Goal: Task Accomplishment & Management: Manage account settings

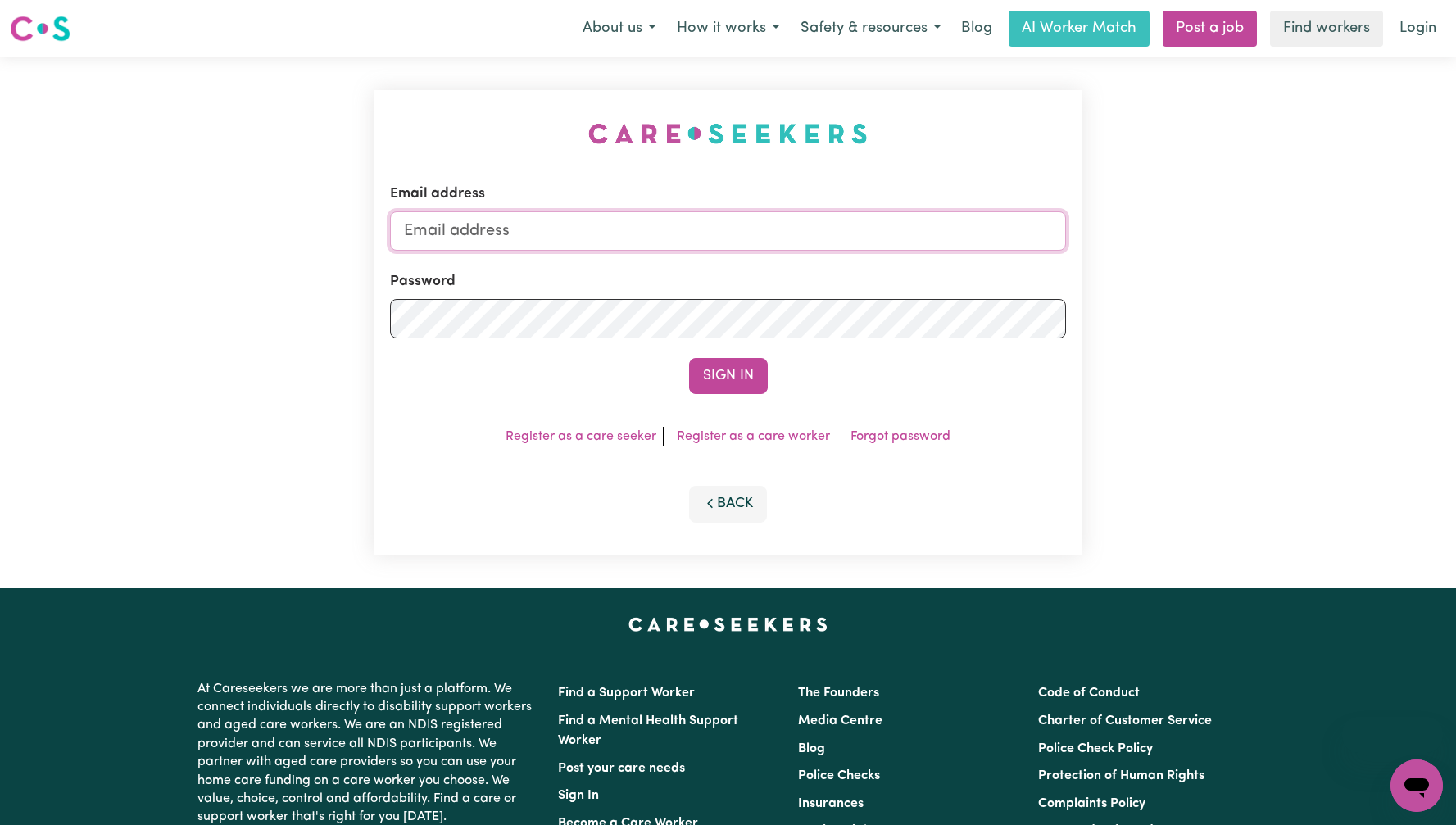
click at [726, 240] on input "Email address" at bounding box center [728, 231] width 676 height 39
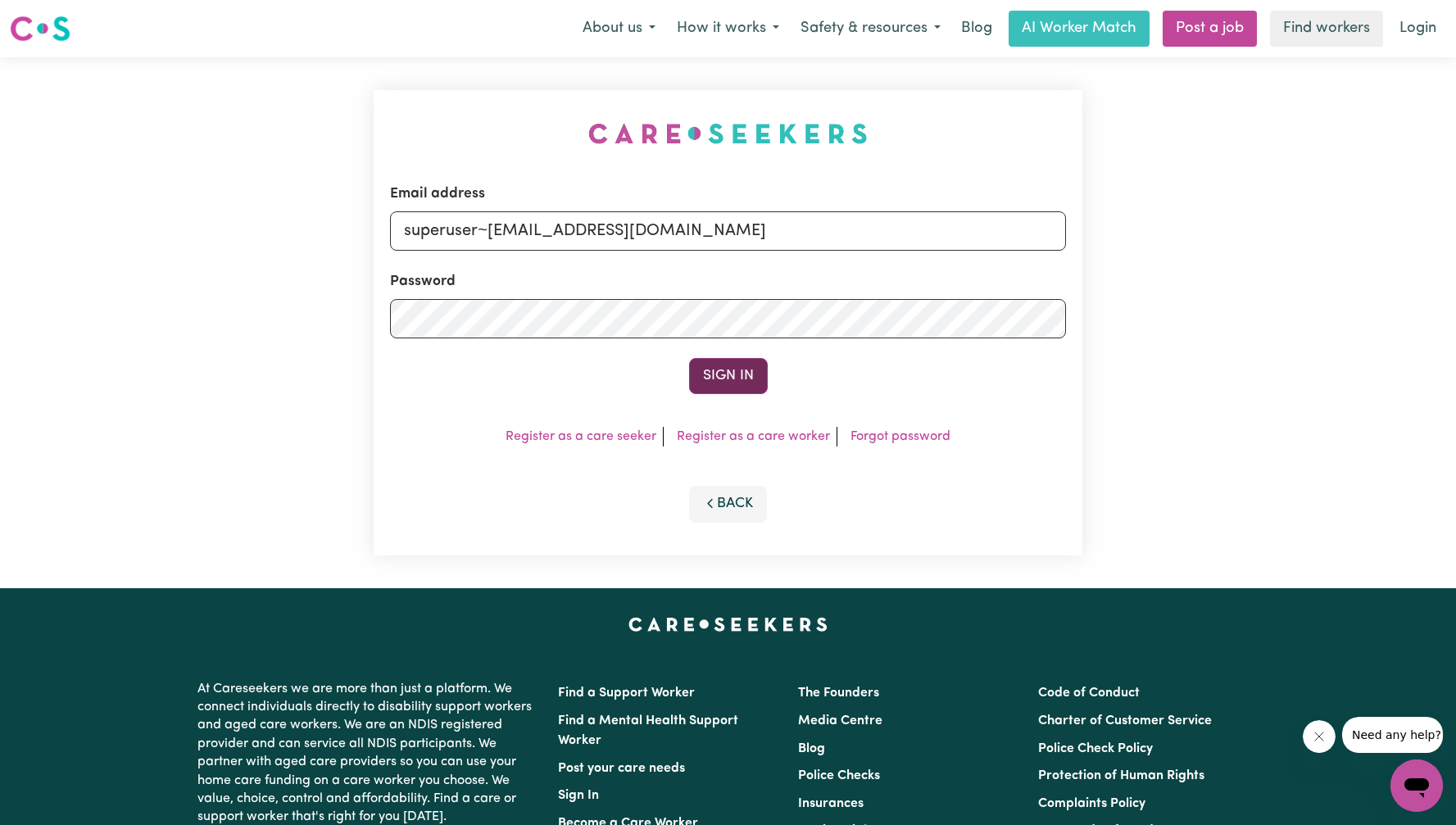
type input "superuser~[EMAIL_ADDRESS][DOMAIN_NAME]"
click at [747, 374] on button "Sign In" at bounding box center [728, 376] width 79 height 36
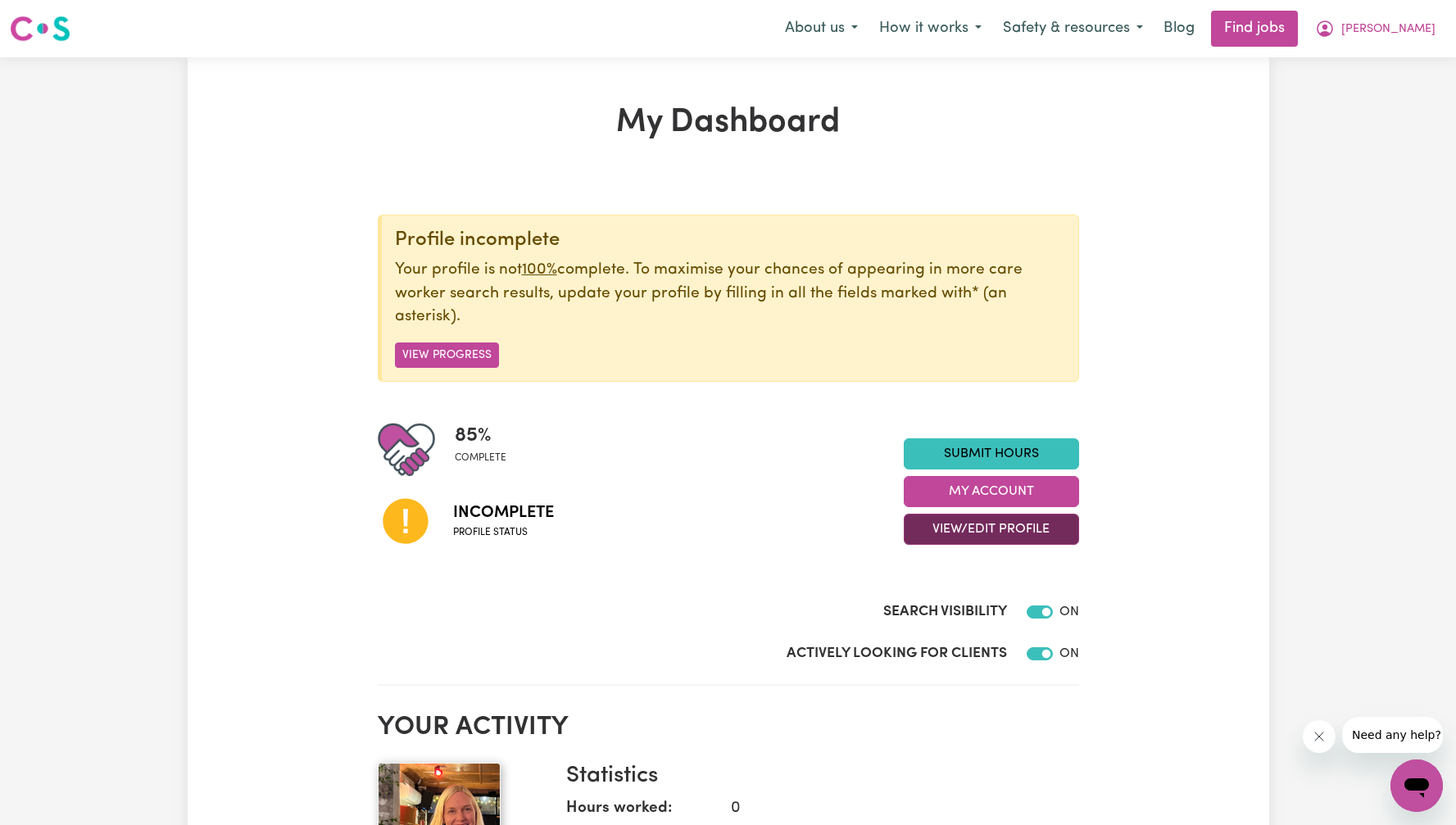
click at [986, 530] on button "View/Edit Profile" at bounding box center [991, 529] width 175 height 31
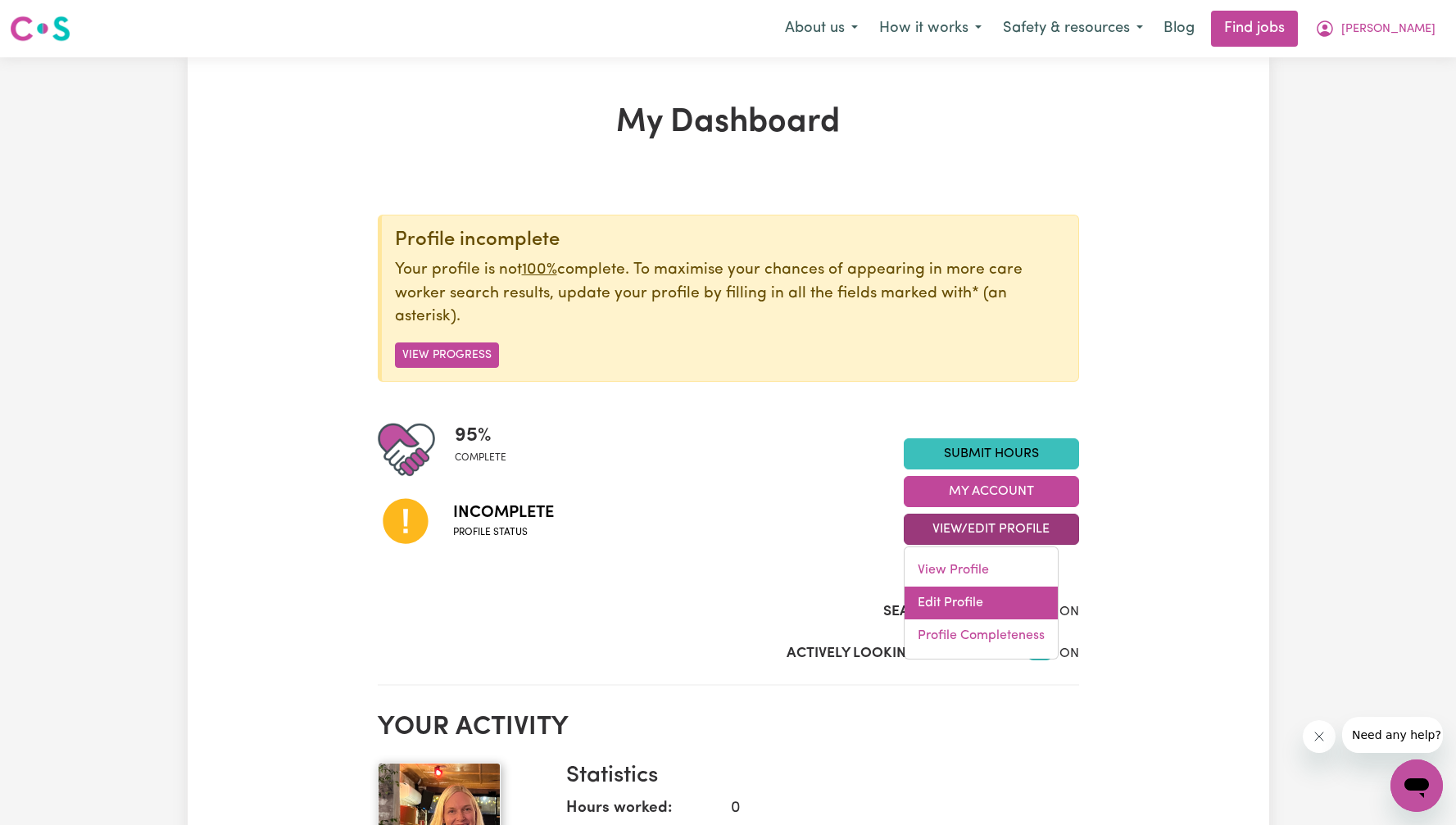
click at [983, 598] on link "Edit Profile" at bounding box center [981, 603] width 153 height 33
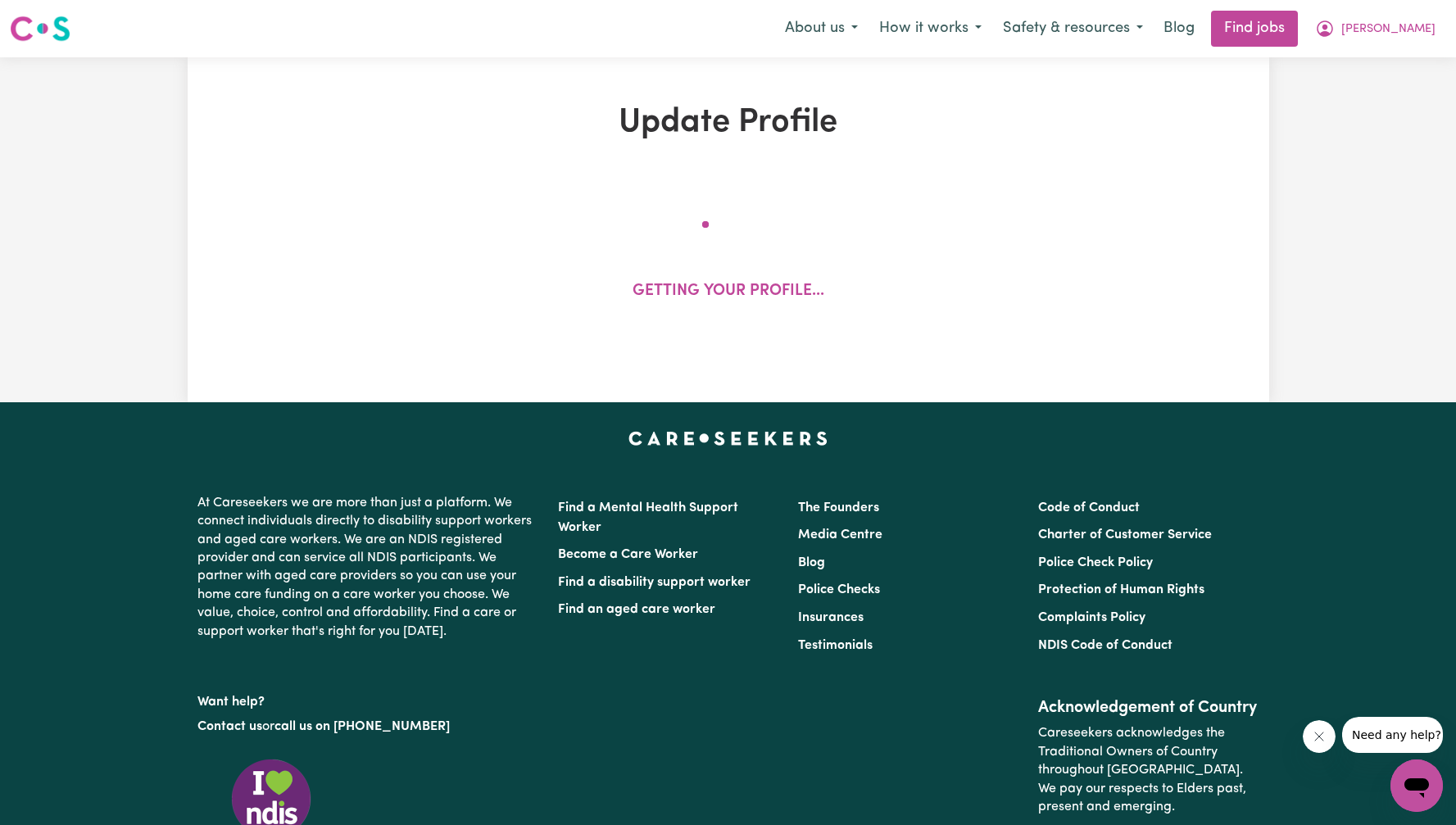
select select "[DEMOGRAPHIC_DATA]"
select select "[DEMOGRAPHIC_DATA] Citizen"
select select "Studying a healthcare related degree or qualification"
select select "65"
select select "95"
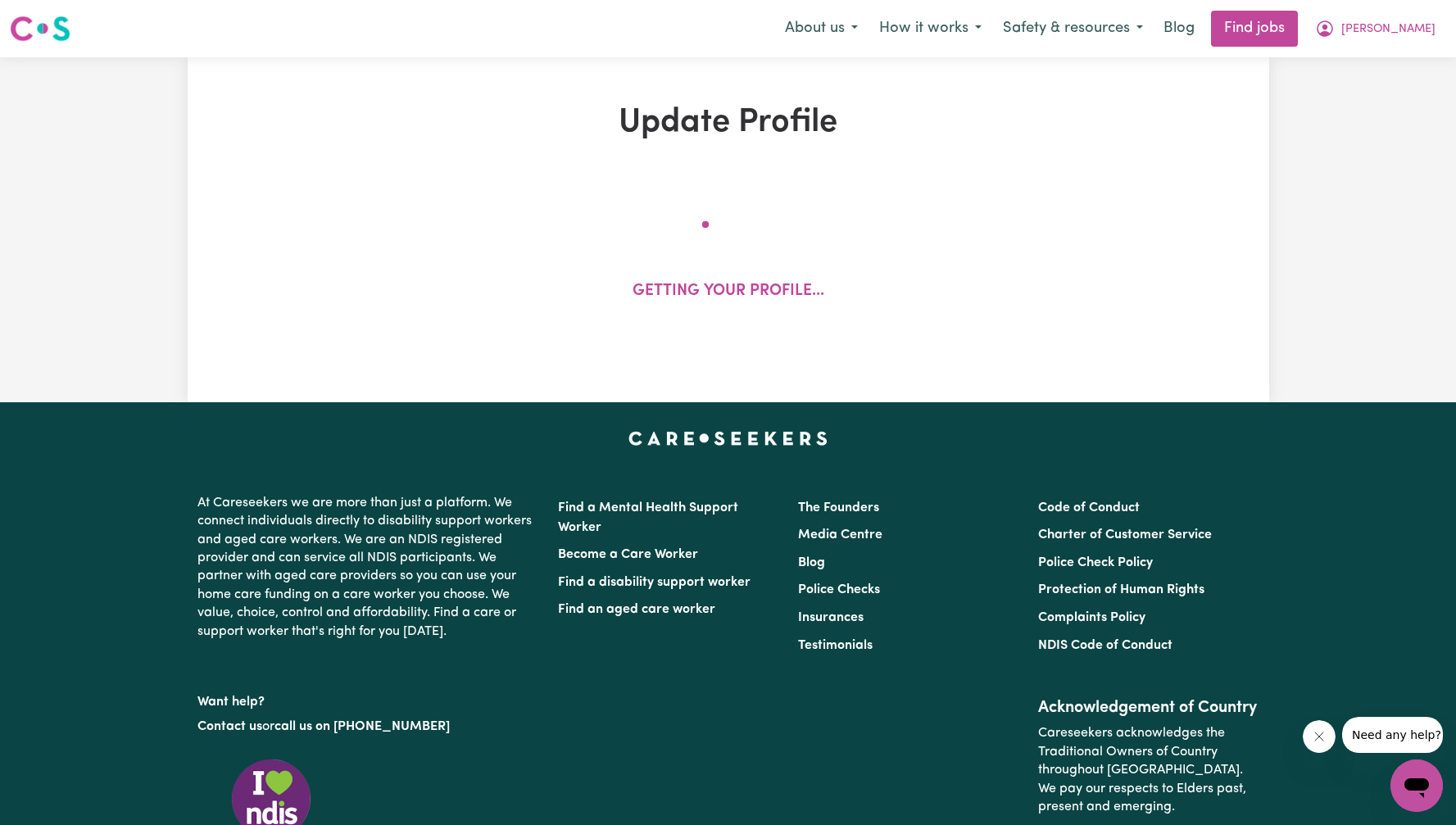
select select "85"
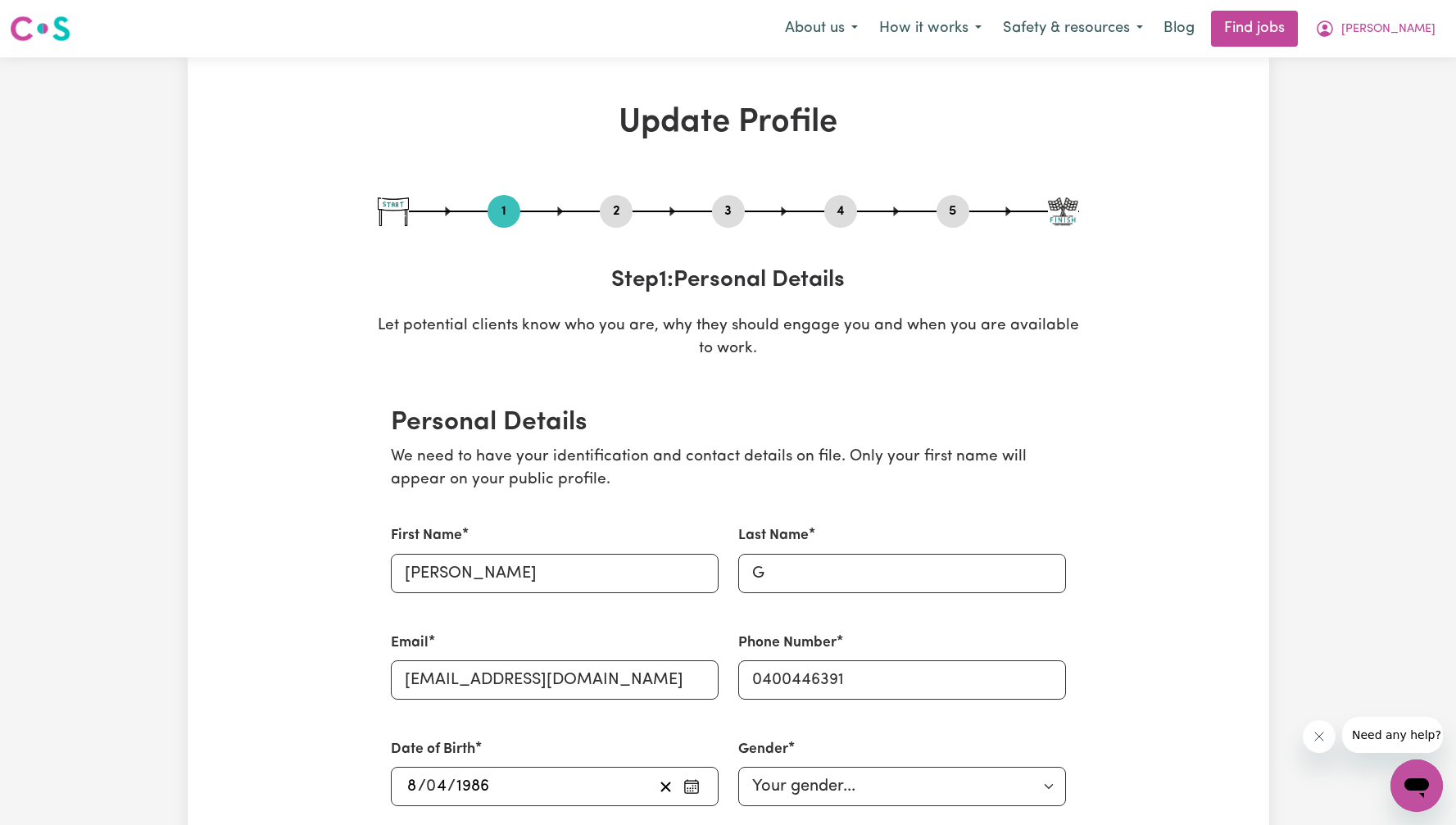
drag, startPoint x: 601, startPoint y: 204, endPoint x: 620, endPoint y: 213, distance: 21.0
click at [601, 204] on button "2" at bounding box center [616, 211] width 33 height 21
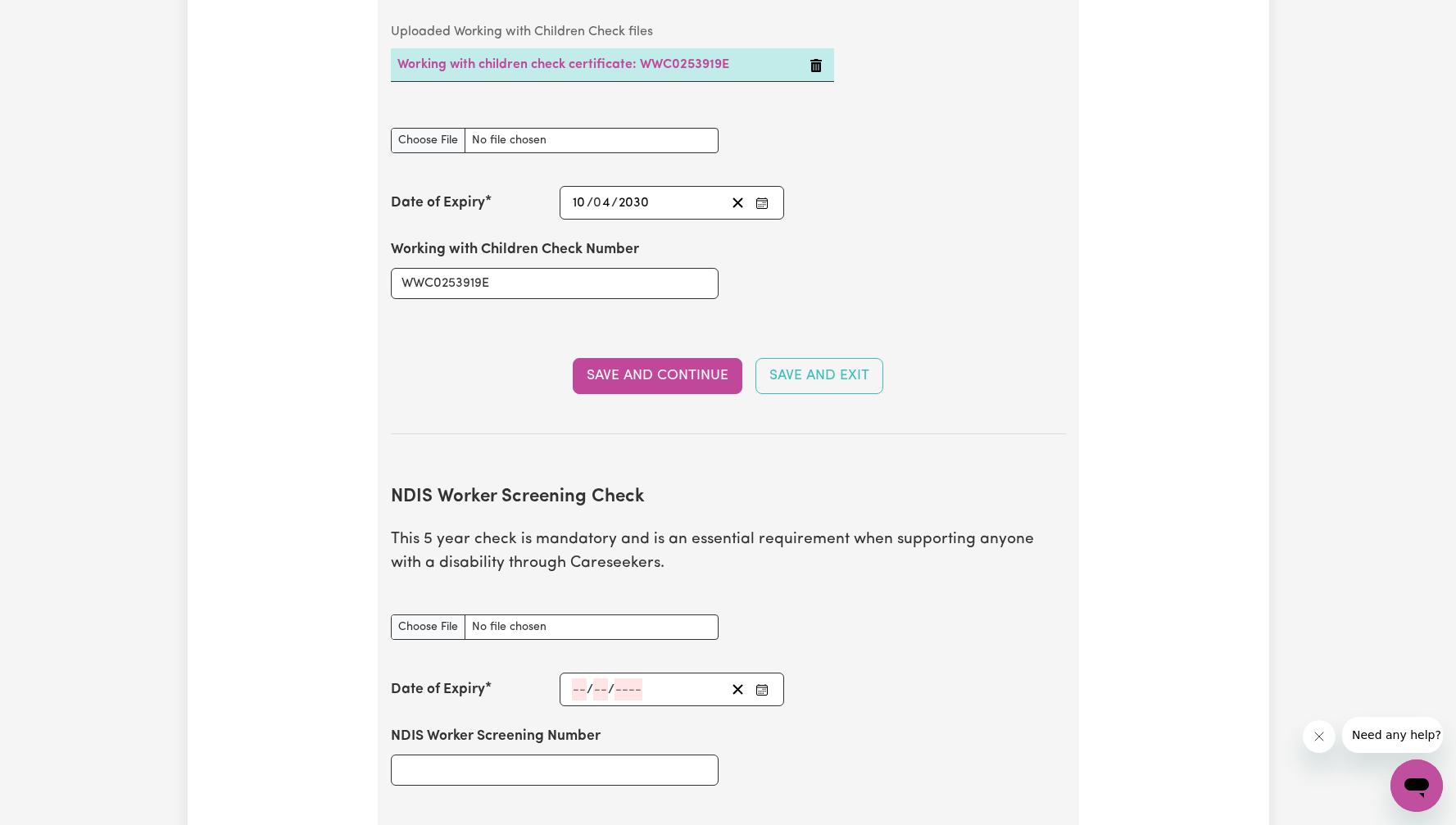
scroll to position [1911, 0]
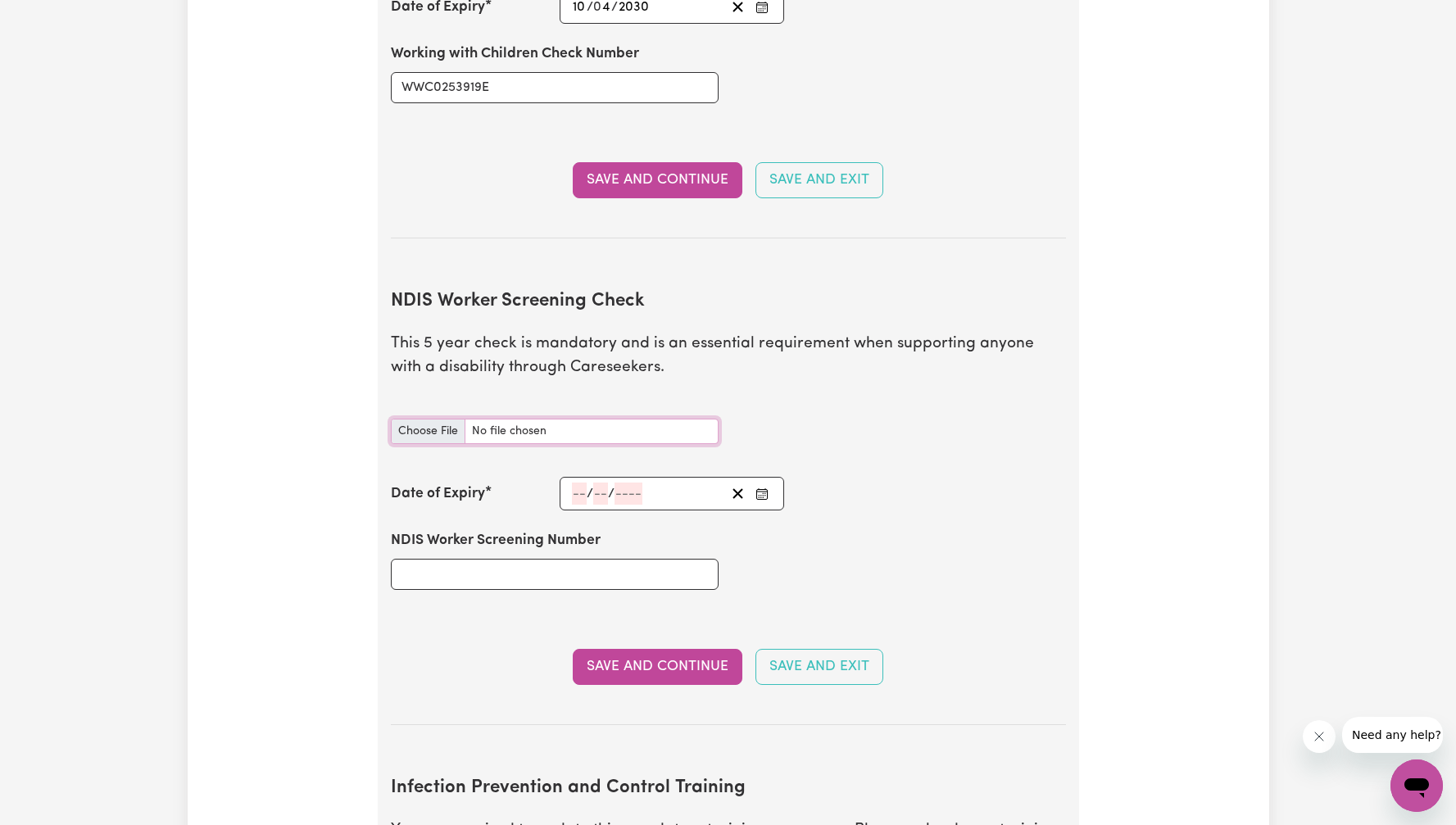
click at [642, 419] on input "NDIS Worker Screening Check document" at bounding box center [555, 431] width 328 height 25
click at [571, 419] on input "NDIS Worker Screening Check document" at bounding box center [555, 431] width 328 height 25
type input "C:\fakepath\ndiswc-egarrett.jpg"
click at [691, 649] on button "Save and Continue" at bounding box center [657, 667] width 170 height 36
